Goal: Find contact information: Find contact information

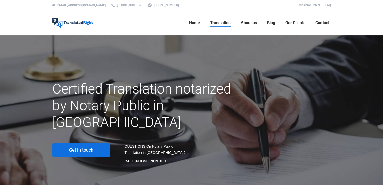
click at [284, 81] on div "Certified Translation notarized by Notary Public in [GEOGRAPHIC_DATA]" at bounding box center [192, 109] width 286 height 58
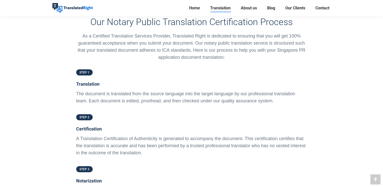
scroll to position [1137, 0]
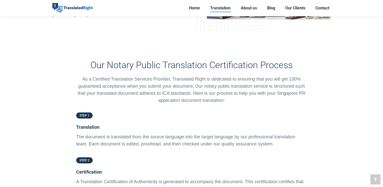
click at [90, 112] on link "STEP 1" at bounding box center [84, 115] width 16 height 6
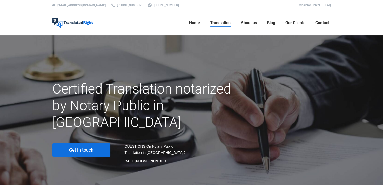
click at [98, 143] on link "Get in touch" at bounding box center [81, 149] width 58 height 13
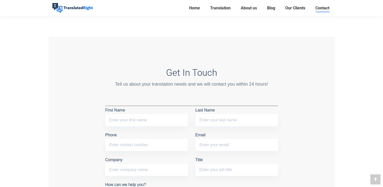
scroll to position [380, 0]
